Goal: Find specific page/section: Find specific page/section

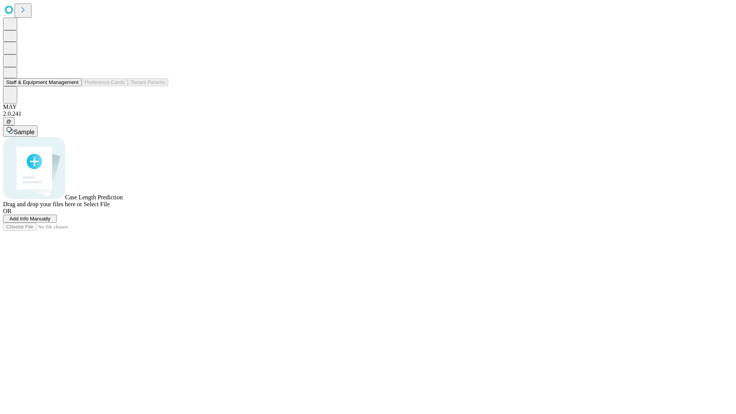
click at [73, 86] on button "Staff & Equipment Management" at bounding box center [42, 82] width 79 height 8
